Goal: Task Accomplishment & Management: Manage account settings

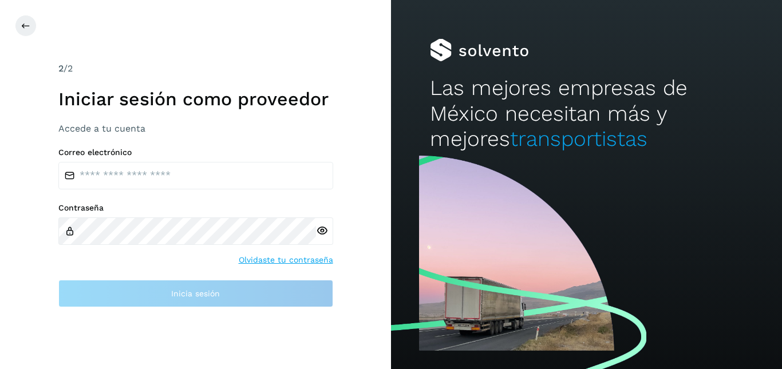
type input "**********"
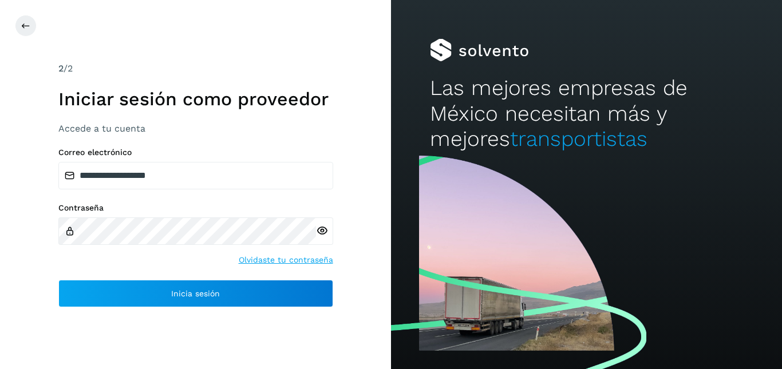
click at [323, 228] on icon at bounding box center [322, 231] width 12 height 12
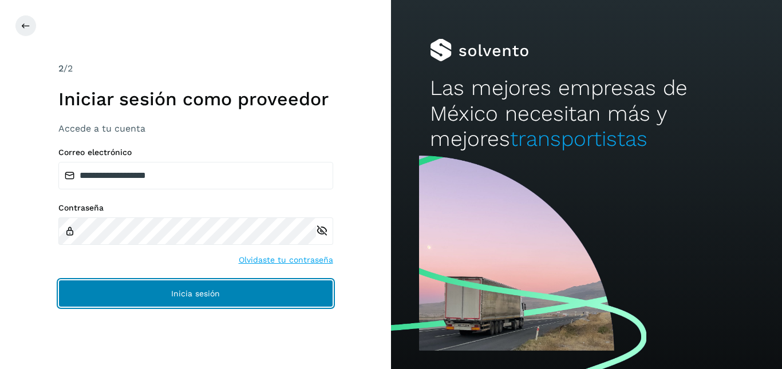
click at [203, 286] on button "Inicia sesión" at bounding box center [195, 293] width 275 height 27
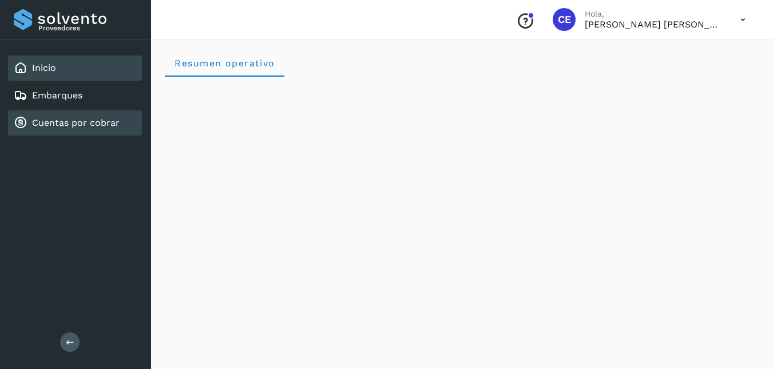
click at [62, 119] on link "Cuentas por cobrar" at bounding box center [76, 122] width 88 height 11
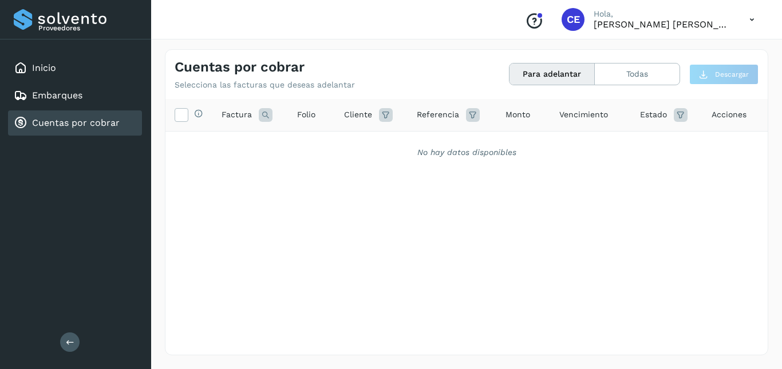
click at [754, 21] on icon at bounding box center [751, 19] width 23 height 23
click at [692, 62] on div "Cerrar sesión" at bounding box center [695, 52] width 136 height 22
